Goal: Find specific page/section: Find specific page/section

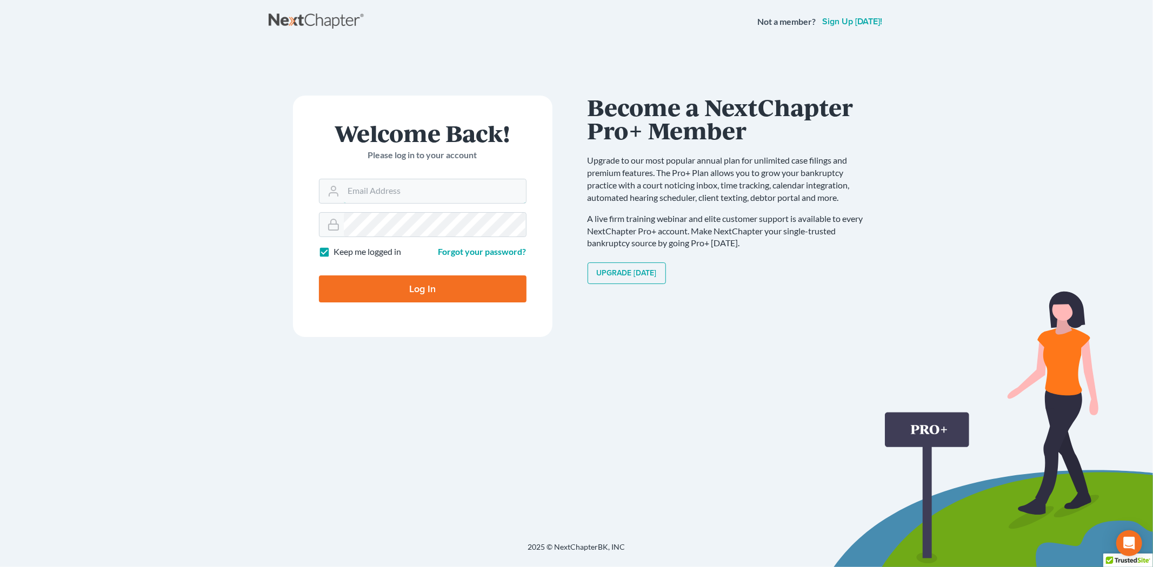
type input "tmstbbs@gmail.com"
click at [409, 300] on input "Log In" at bounding box center [423, 289] width 208 height 27
type input "Thinking..."
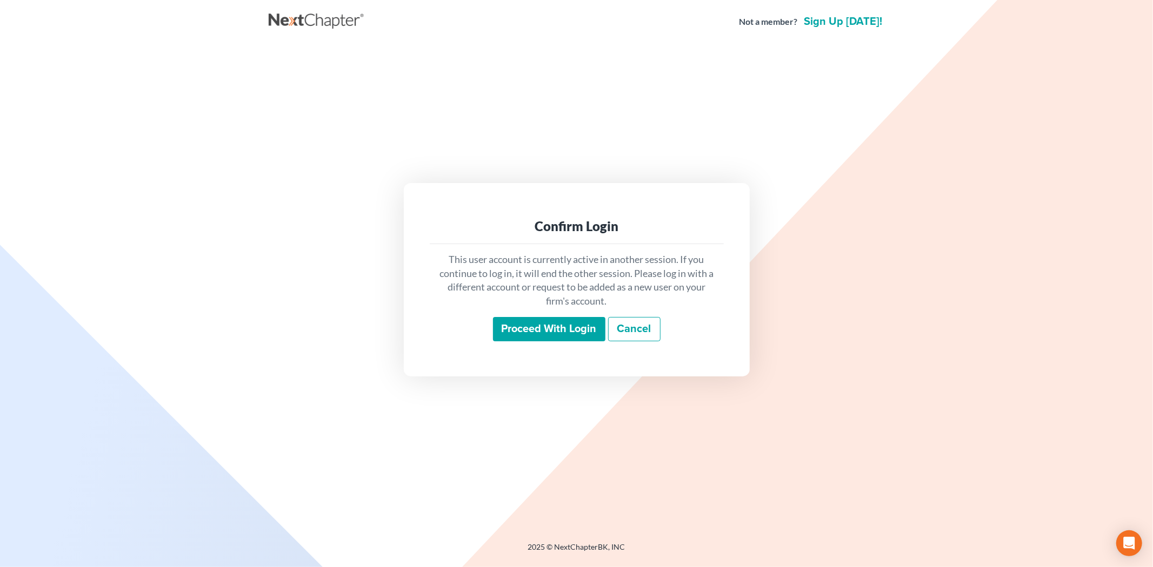
click at [565, 327] on input "Proceed with login" at bounding box center [549, 329] width 112 height 25
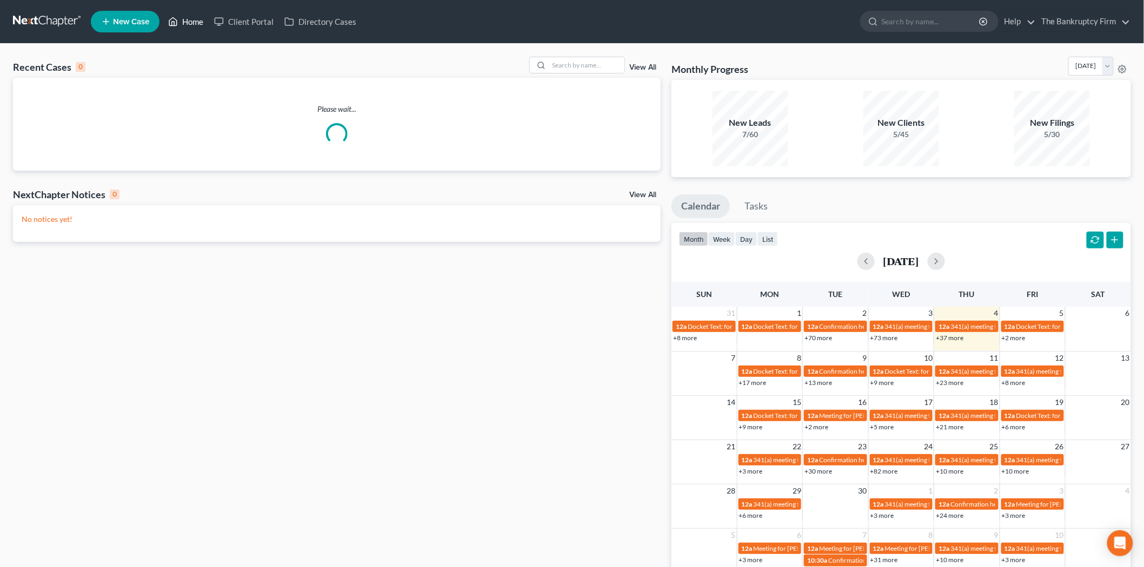
click at [200, 26] on link "Home" at bounding box center [186, 21] width 46 height 19
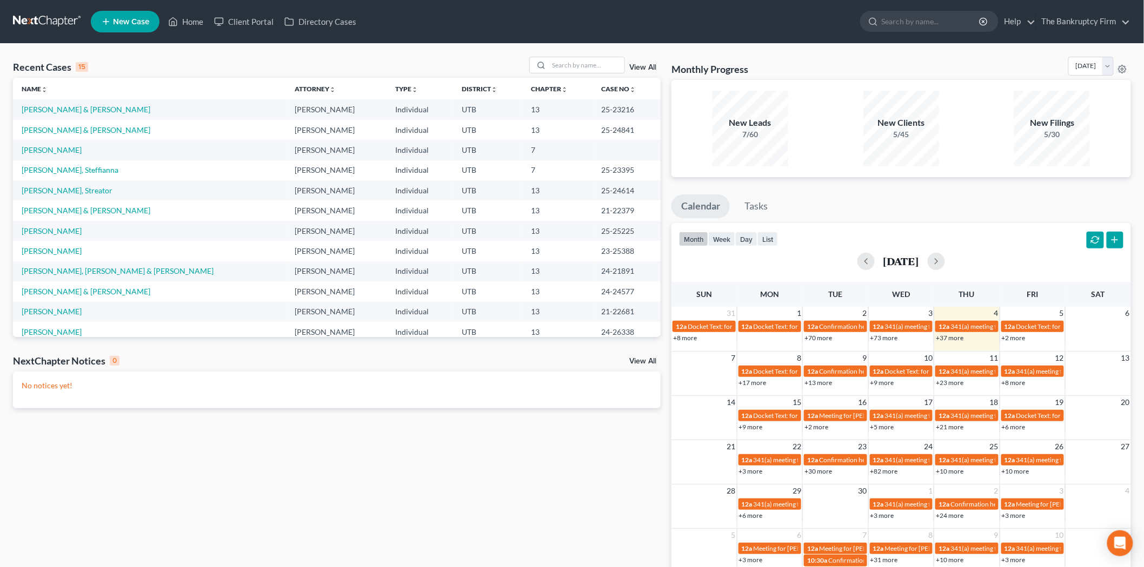
click at [638, 68] on link "View All" at bounding box center [642, 68] width 27 height 8
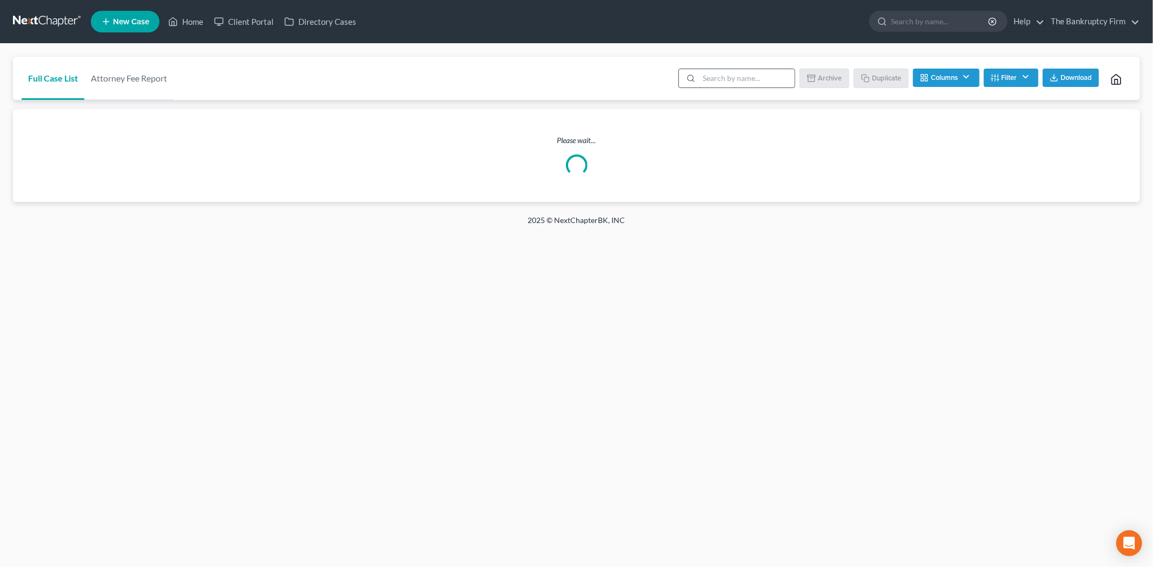
click at [721, 76] on input "search" at bounding box center [747, 78] width 96 height 18
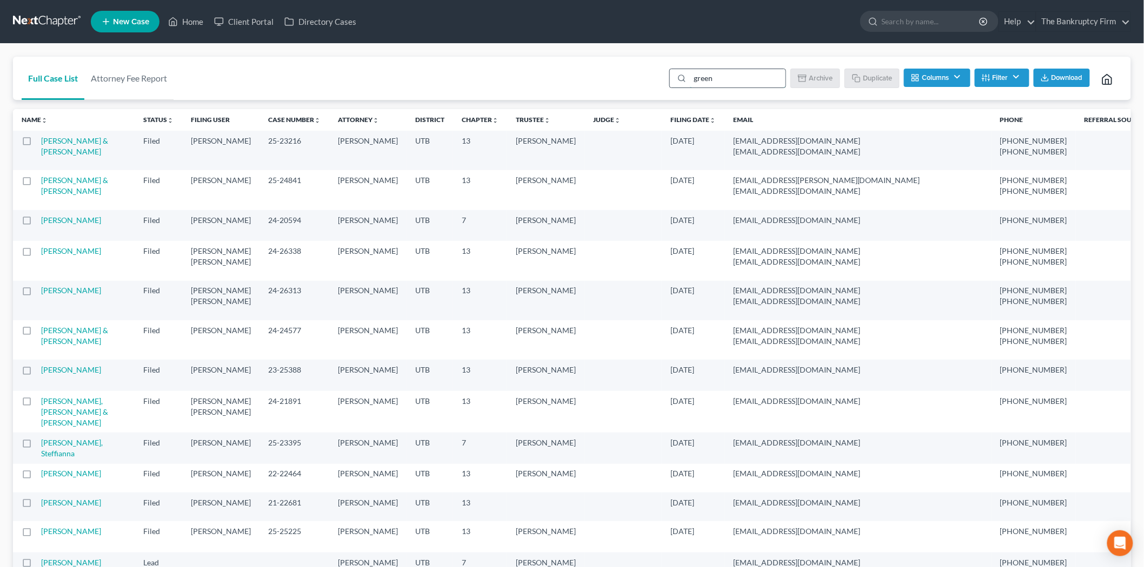
click at [740, 78] on input "green" at bounding box center [738, 78] width 96 height 18
click at [737, 72] on input "green" at bounding box center [738, 78] width 96 height 18
drag, startPoint x: 690, startPoint y: 77, endPoint x: 728, endPoint y: 76, distance: 38.4
click at [693, 77] on input "green" at bounding box center [738, 78] width 96 height 18
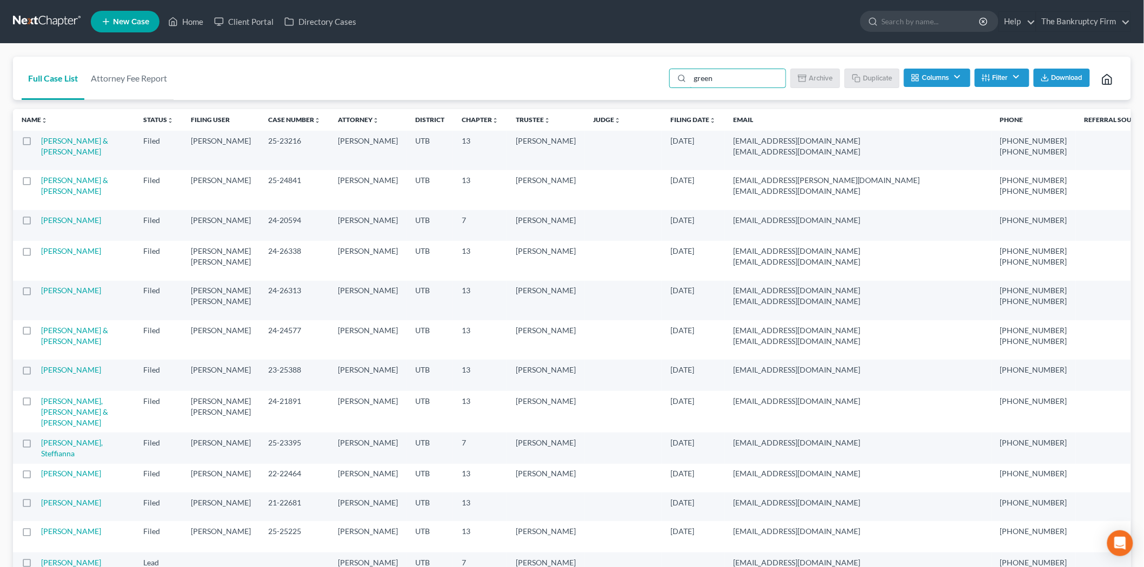
drag, startPoint x: 726, startPoint y: 80, endPoint x: 519, endPoint y: 68, distance: 207.4
click at [519, 68] on div "Full Case List Attorney Fee Report green Batch Download Archive Un-archive Dupl…" at bounding box center [572, 79] width 1118 height 44
type input "Green"
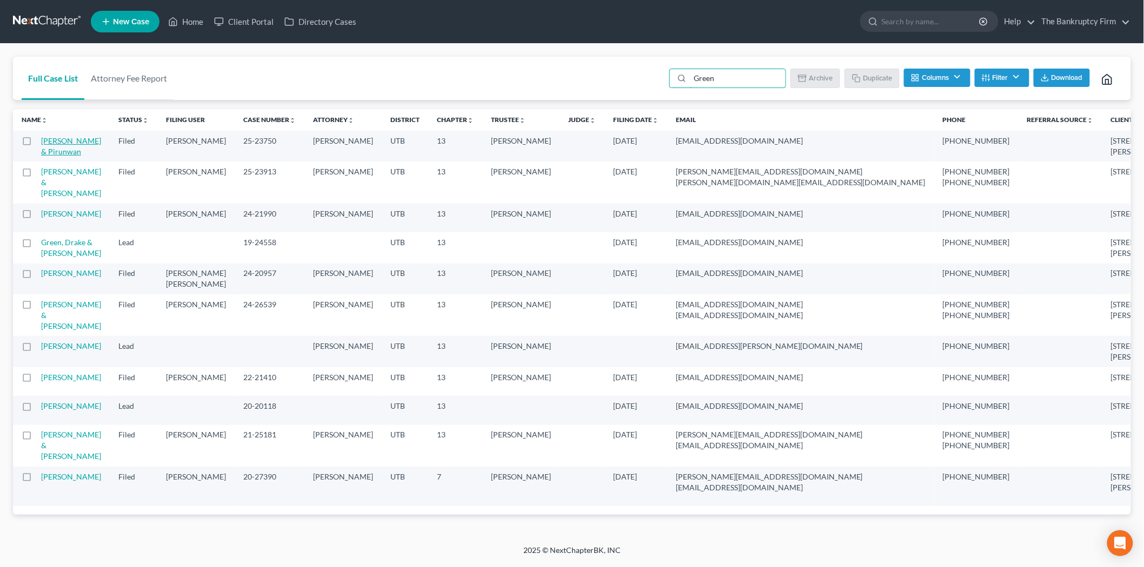
click at [62, 142] on link "[PERSON_NAME] & Pirunwan" at bounding box center [71, 146] width 60 height 20
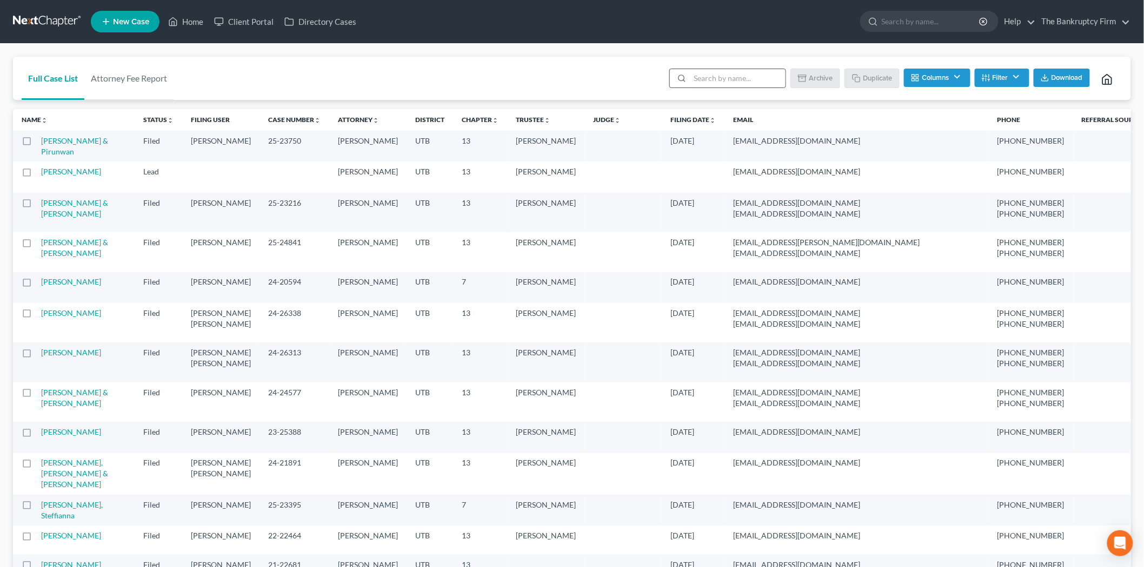
click at [727, 69] on div at bounding box center [727, 78] width 117 height 19
click at [728, 71] on input "search" at bounding box center [738, 78] width 96 height 18
type input "Green"
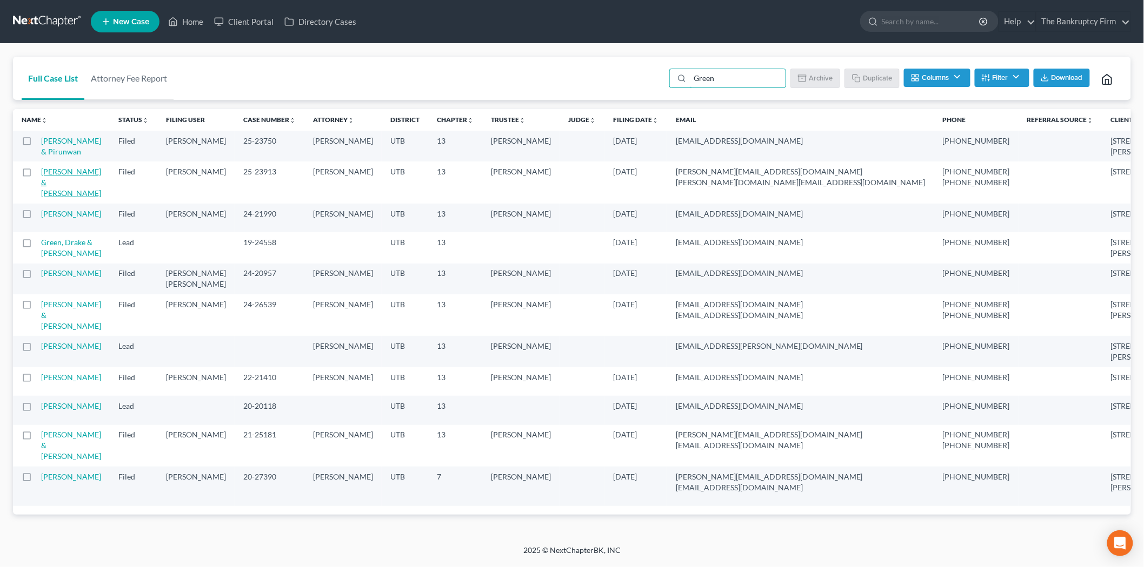
click at [65, 198] on link "[PERSON_NAME] & [PERSON_NAME]" at bounding box center [71, 182] width 60 height 31
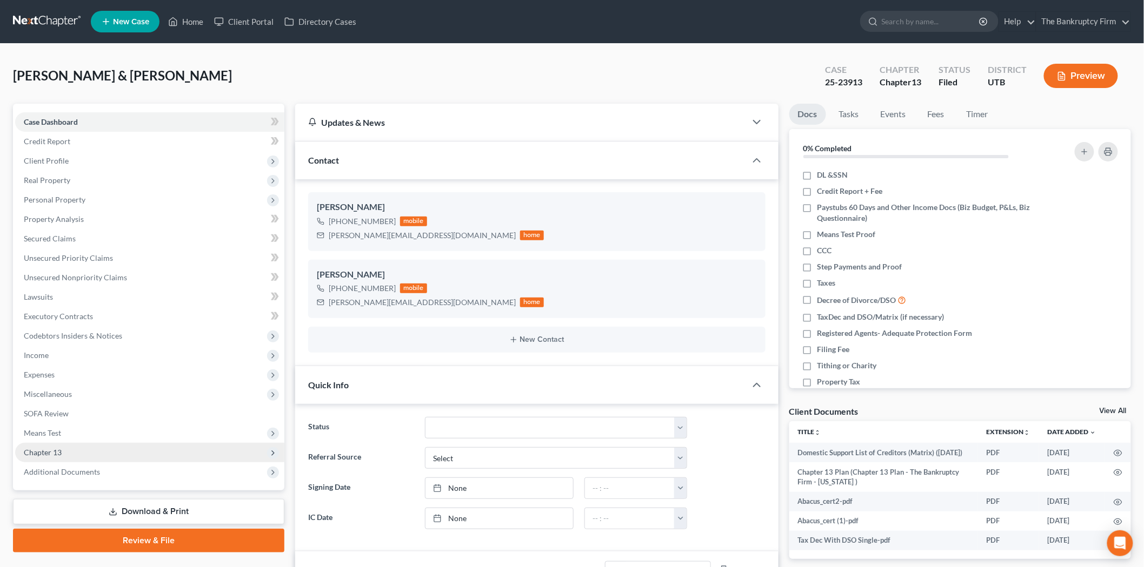
scroll to position [190, 0]
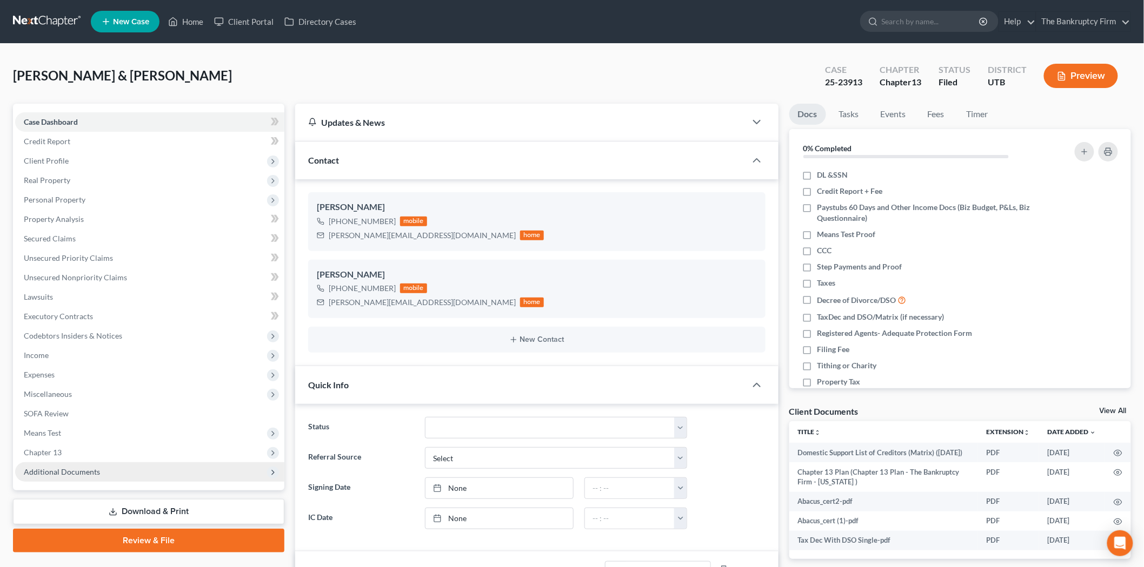
click at [120, 472] on span "Additional Documents" at bounding box center [149, 472] width 269 height 19
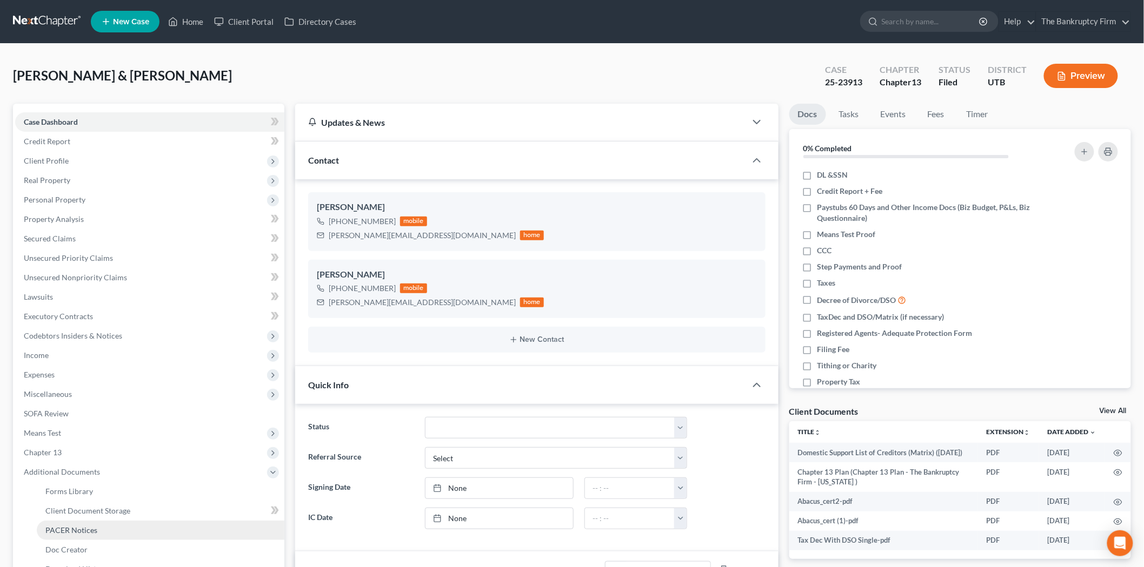
click at [130, 532] on link "PACER Notices" at bounding box center [161, 530] width 248 height 19
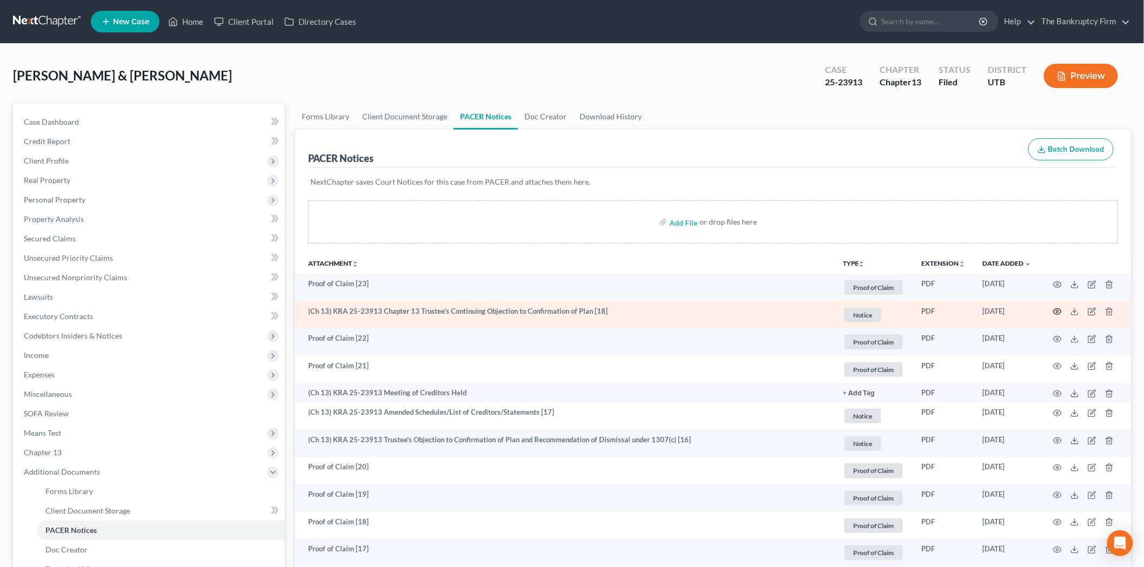
click at [1058, 315] on icon "button" at bounding box center [1057, 312] width 8 height 6
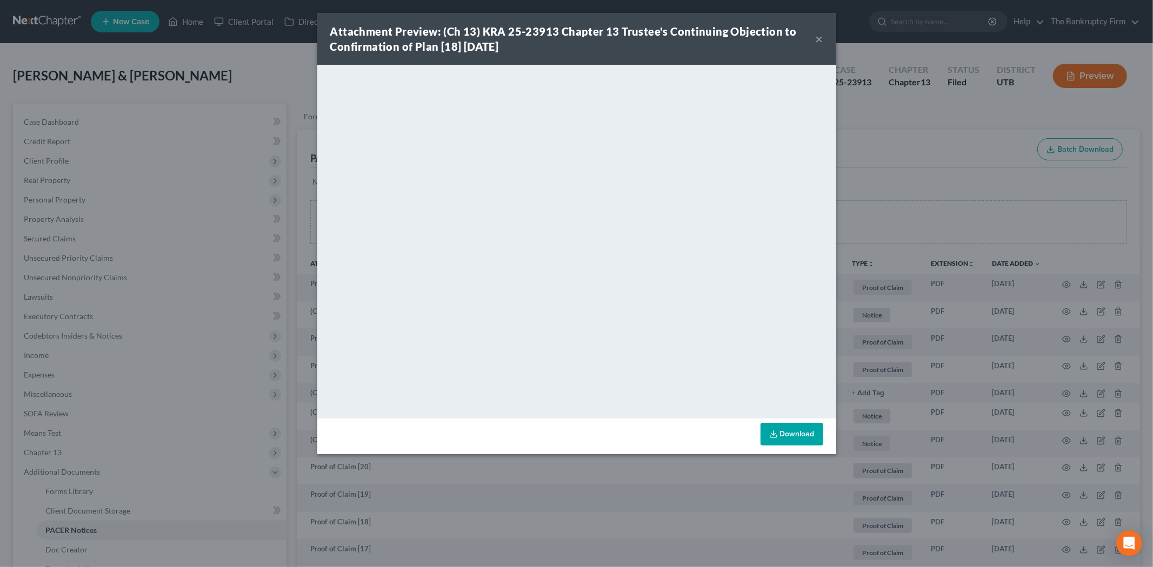
click at [820, 39] on button "×" at bounding box center [820, 38] width 8 height 13
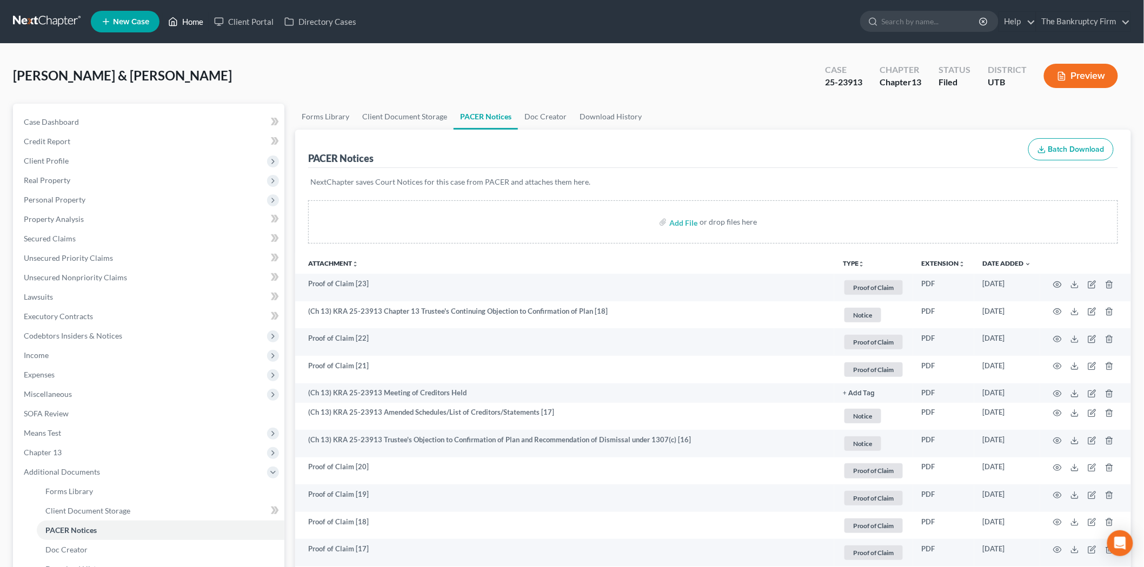
drag, startPoint x: 184, startPoint y: 18, endPoint x: 182, endPoint y: 11, distance: 7.2
click at [184, 18] on link "Home" at bounding box center [186, 21] width 46 height 19
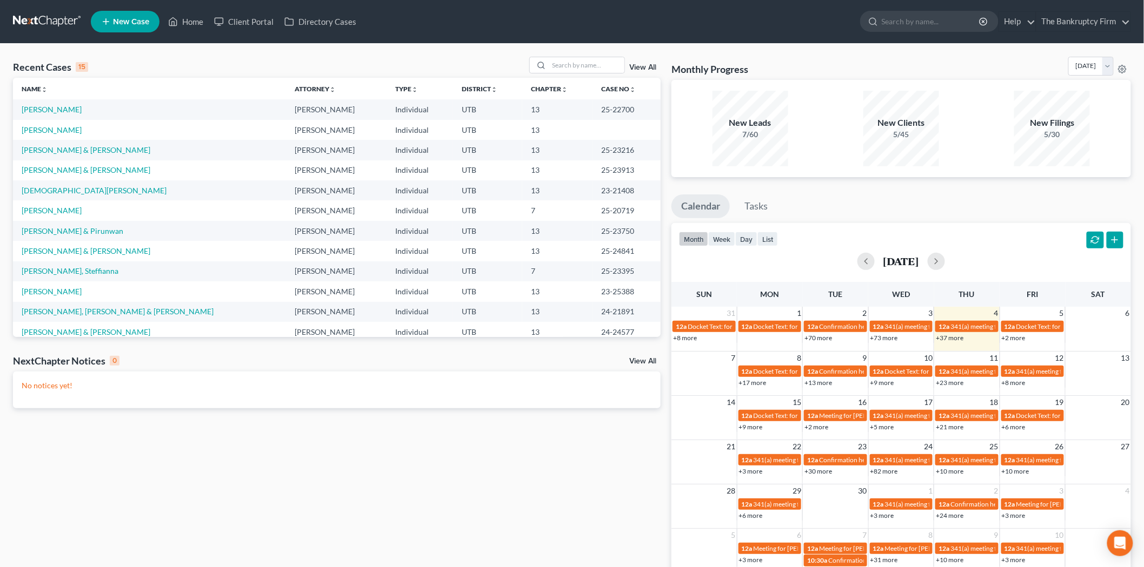
click at [646, 68] on link "View All" at bounding box center [642, 68] width 27 height 8
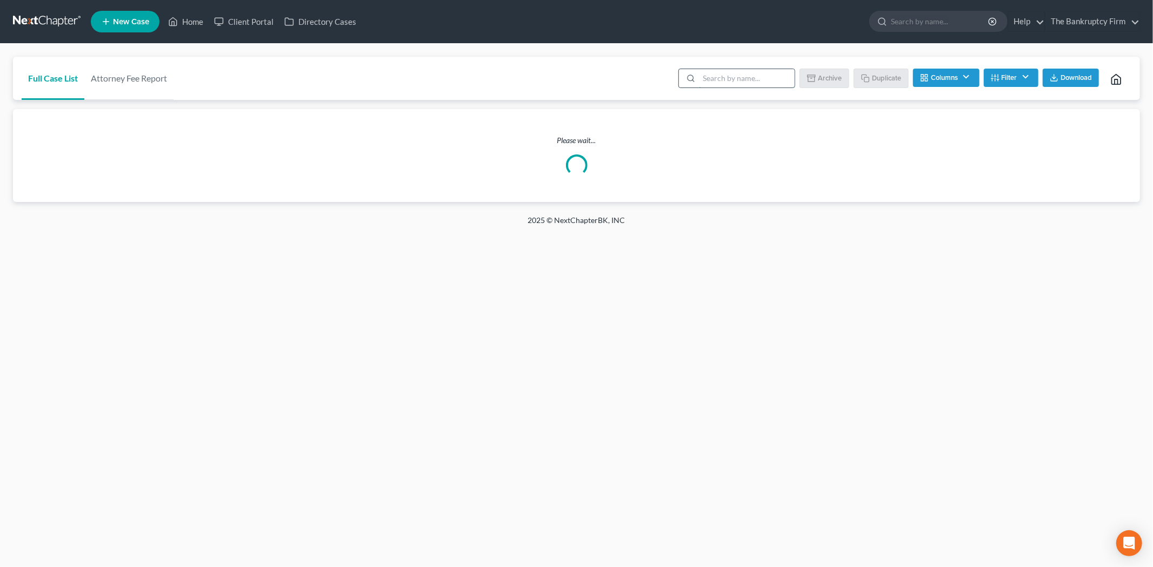
click at [723, 83] on input "search" at bounding box center [747, 78] width 96 height 18
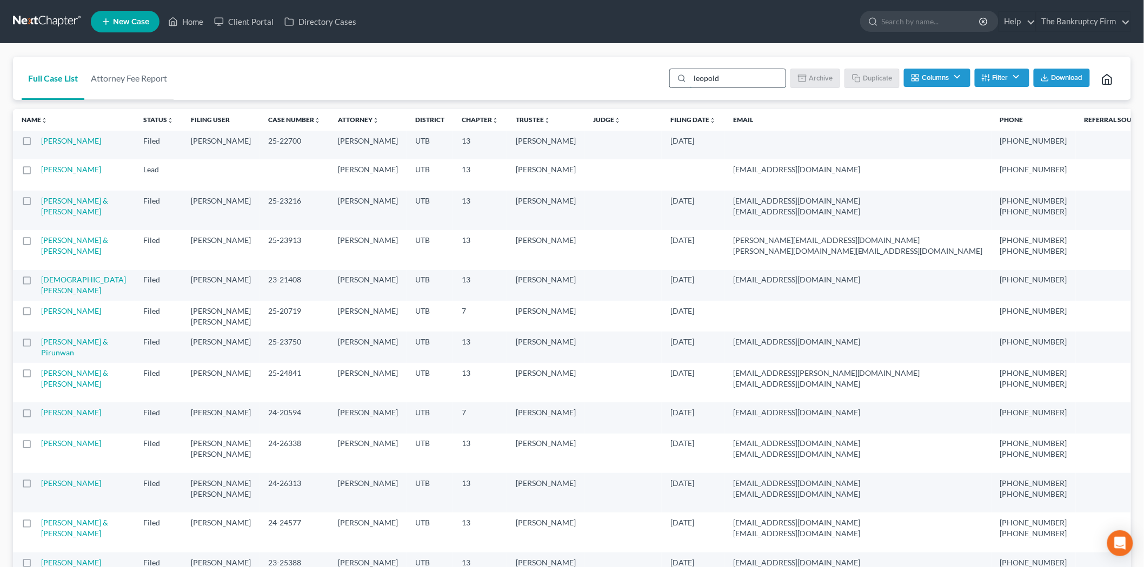
type input "[PERSON_NAME]"
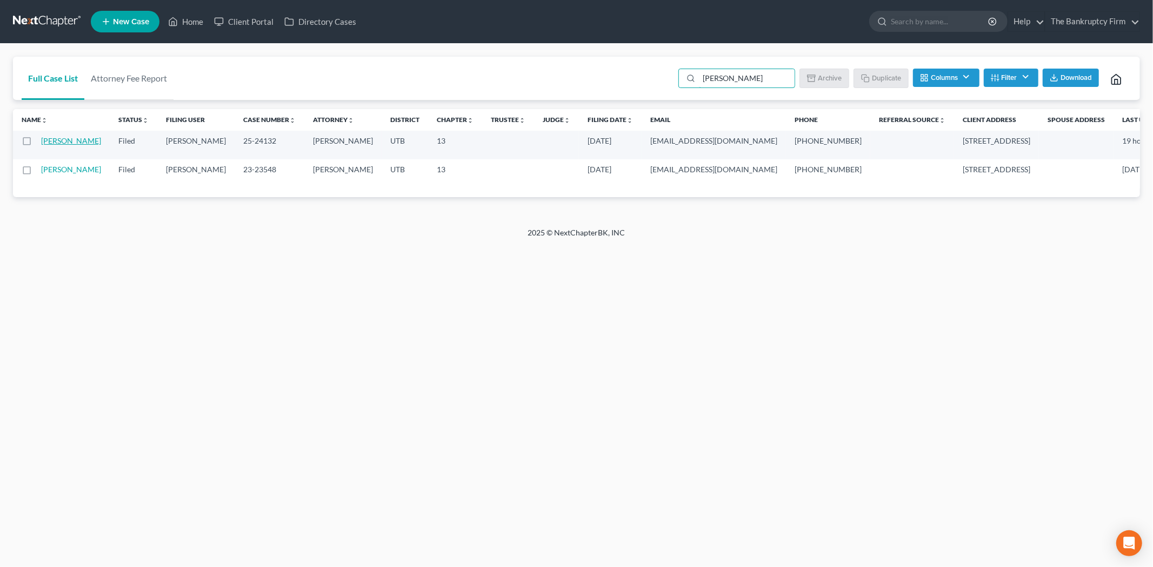
click at [58, 145] on link "[PERSON_NAME]" at bounding box center [71, 140] width 60 height 9
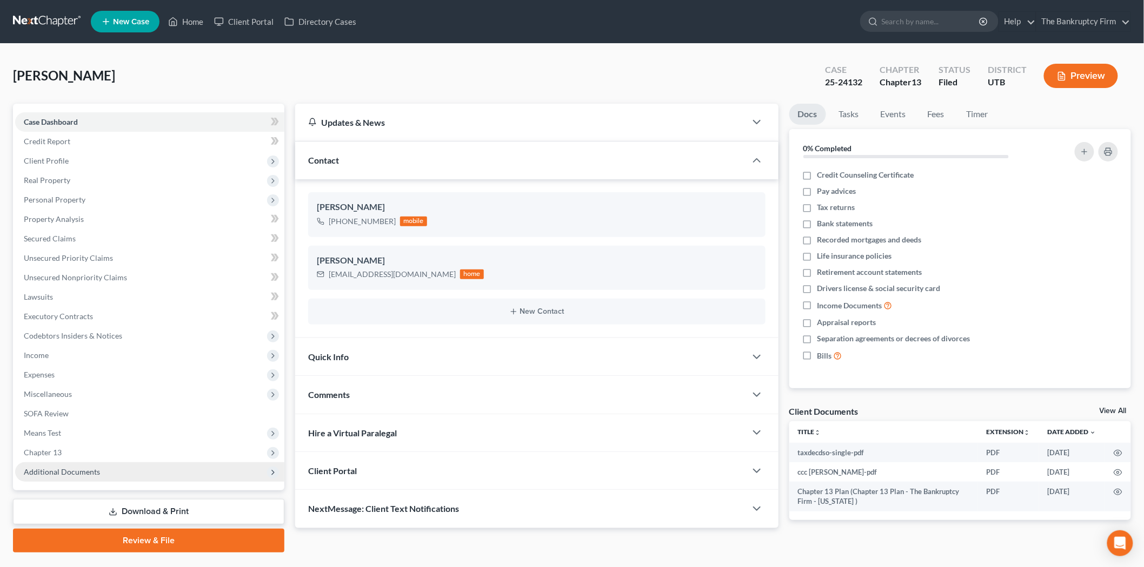
click at [148, 471] on span "Additional Documents" at bounding box center [149, 472] width 269 height 19
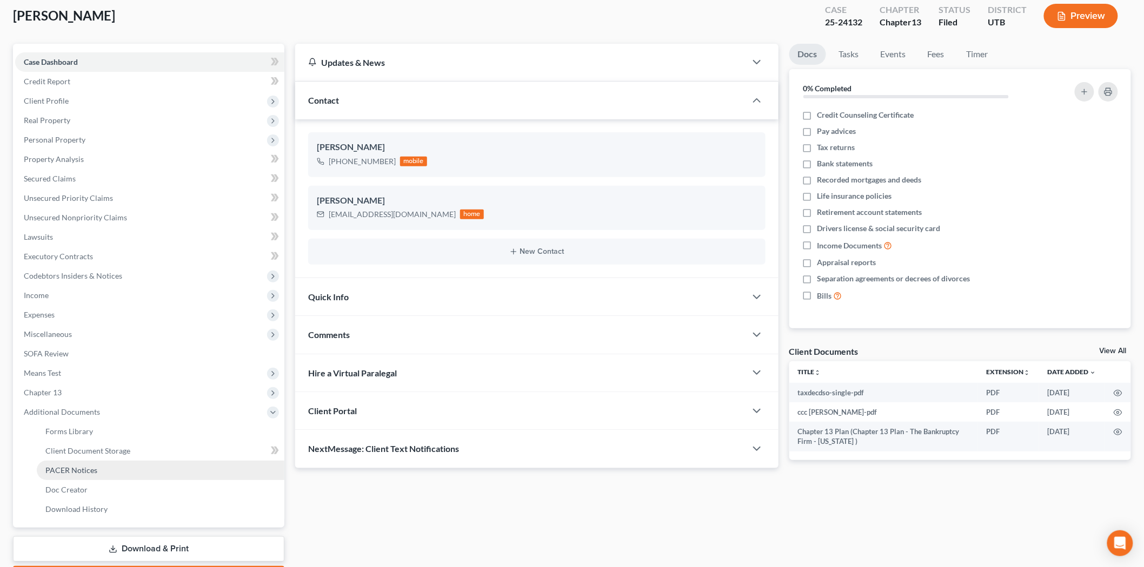
click at [131, 470] on link "PACER Notices" at bounding box center [161, 470] width 248 height 19
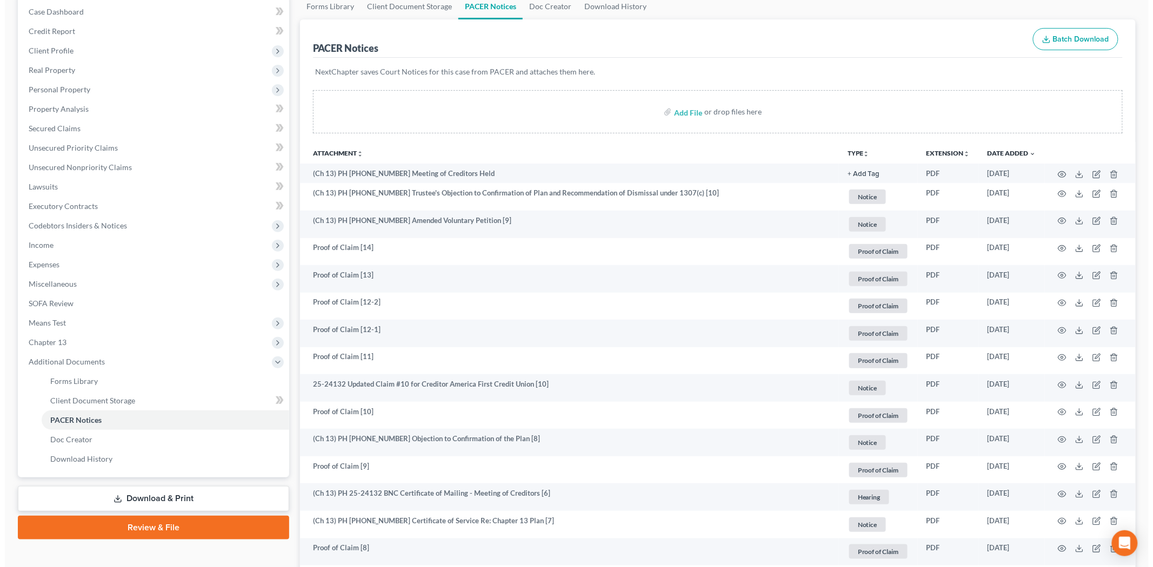
scroll to position [120, 0]
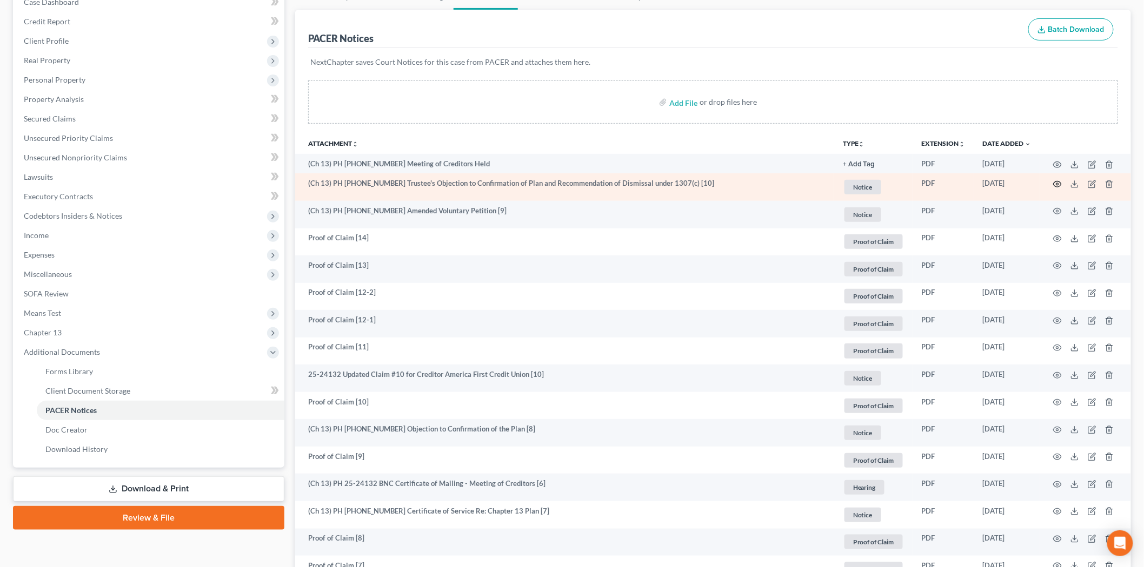
click at [1055, 186] on icon "button" at bounding box center [1057, 184] width 8 height 6
